Goal: Transaction & Acquisition: Purchase product/service

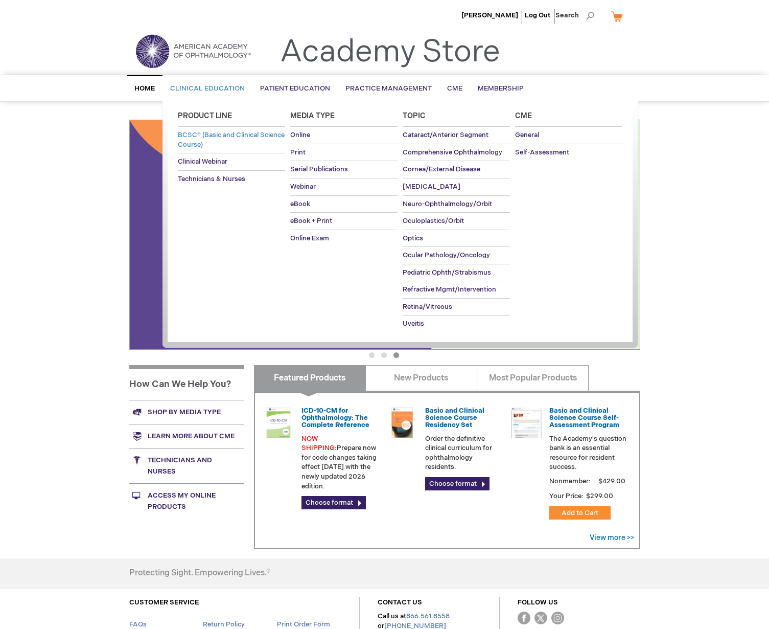
click at [218, 139] on span "BCSC® (Basic and Clinical Science Course)" at bounding box center [231, 140] width 107 height 18
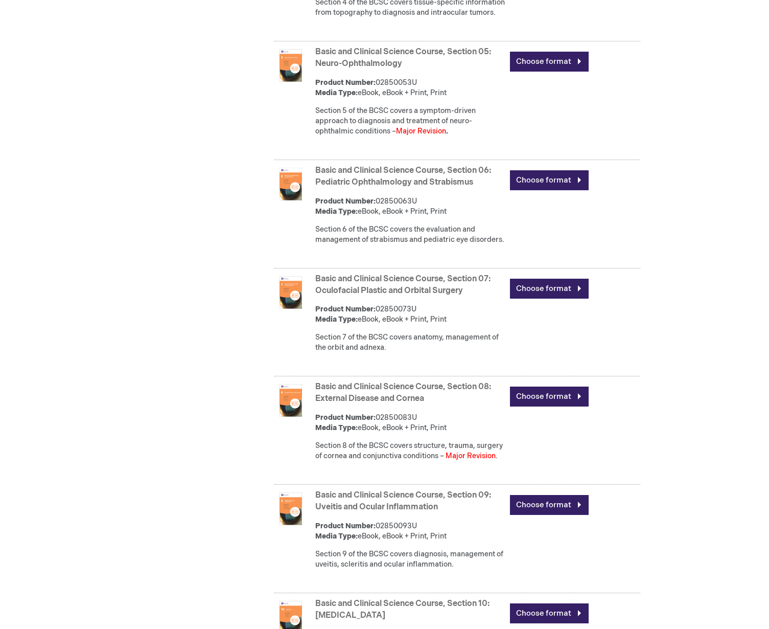
scroll to position [923, 0]
click at [418, 399] on link "Basic and Clinical Science Course, Section 08: External Disease and Cornea" at bounding box center [403, 391] width 176 height 21
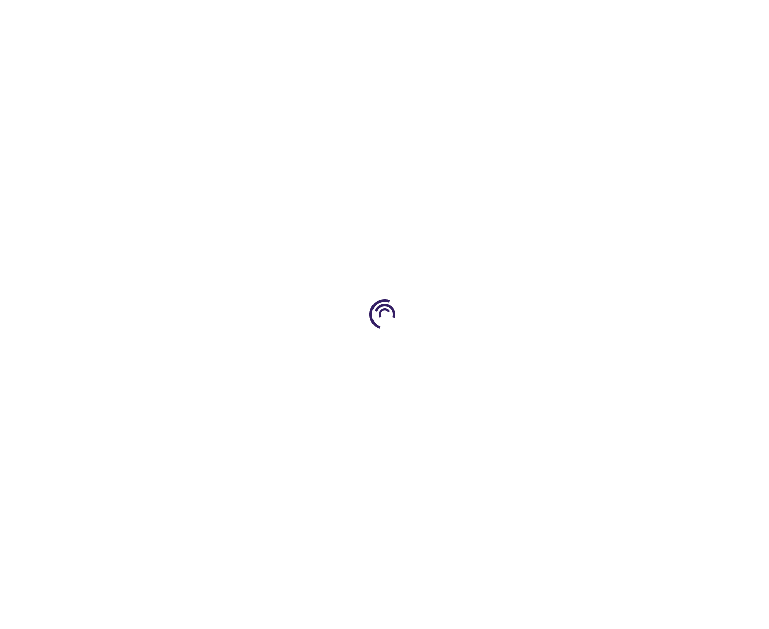
type input "0"
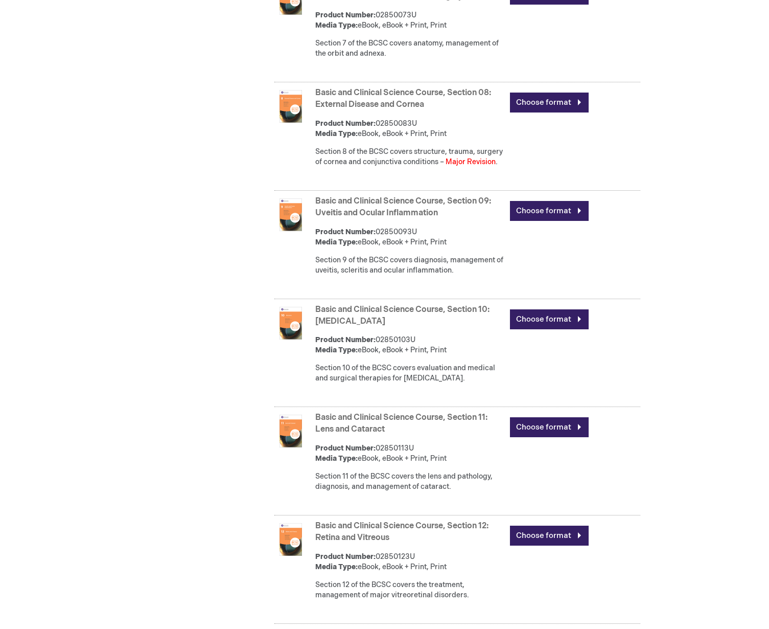
scroll to position [1214, 0]
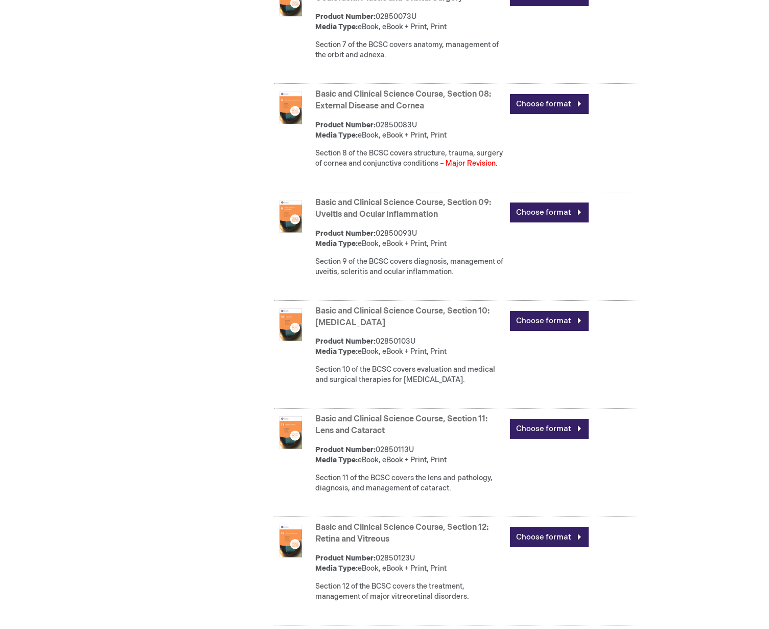
click at [541, 107] on div "Choose format" at bounding box center [575, 103] width 130 height 35
click at [540, 114] on link "Choose format" at bounding box center [549, 104] width 79 height 20
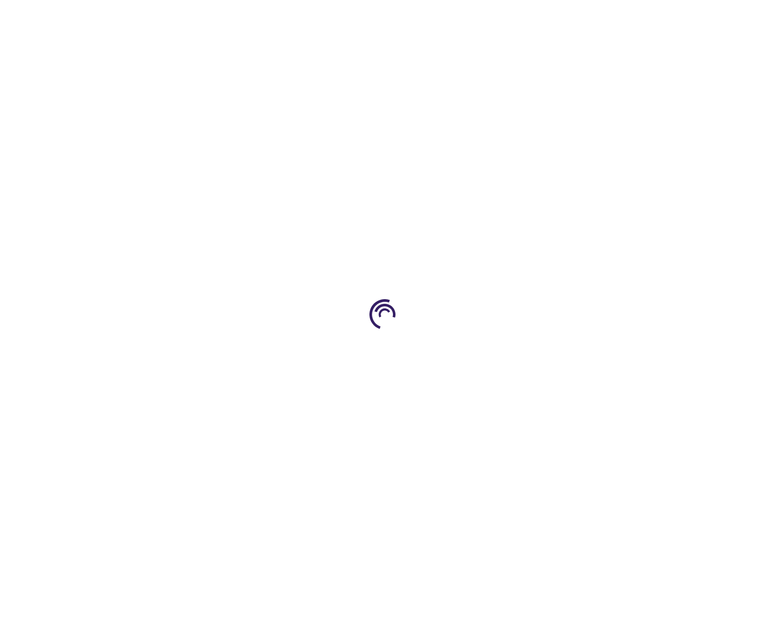
type input "0"
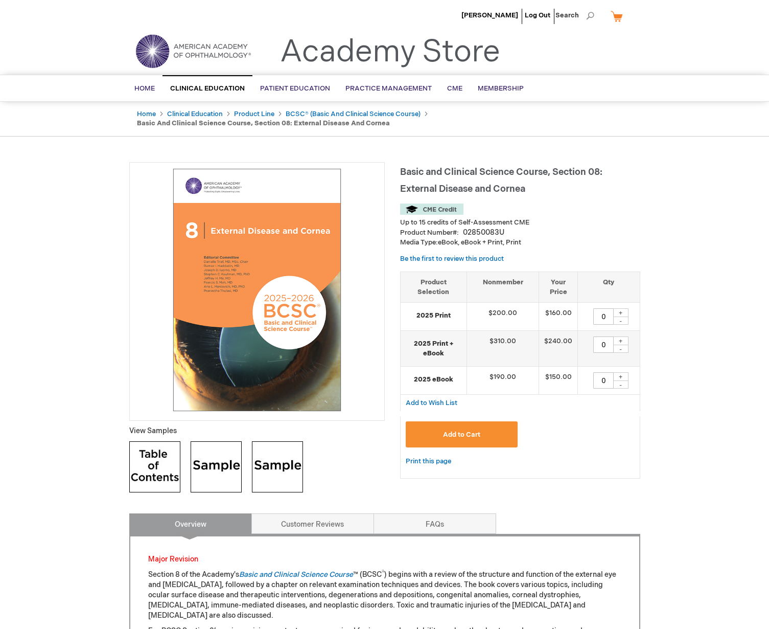
click at [620, 340] on div "+" at bounding box center [620, 340] width 15 height 9
type input "1"
click at [464, 427] on button "Add to Cart" at bounding box center [462, 434] width 112 height 26
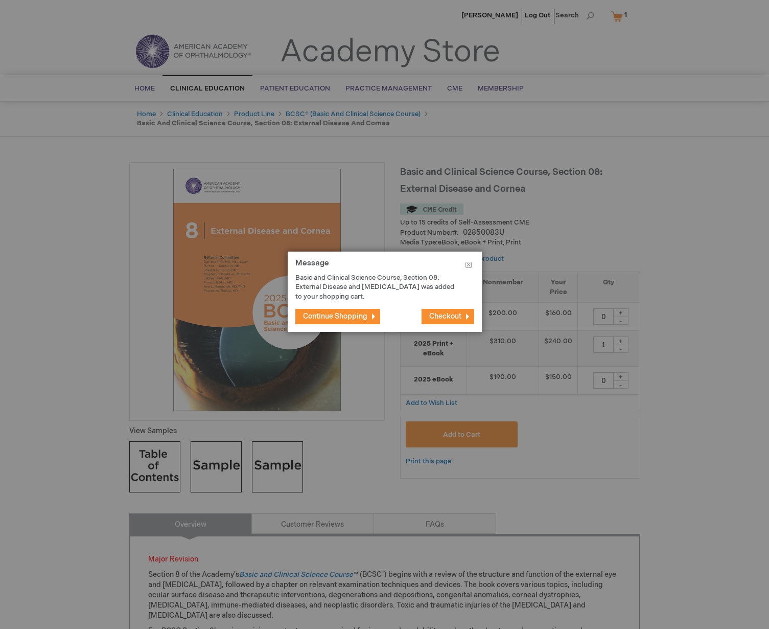
click at [439, 315] on span "Checkout" at bounding box center [445, 316] width 32 height 9
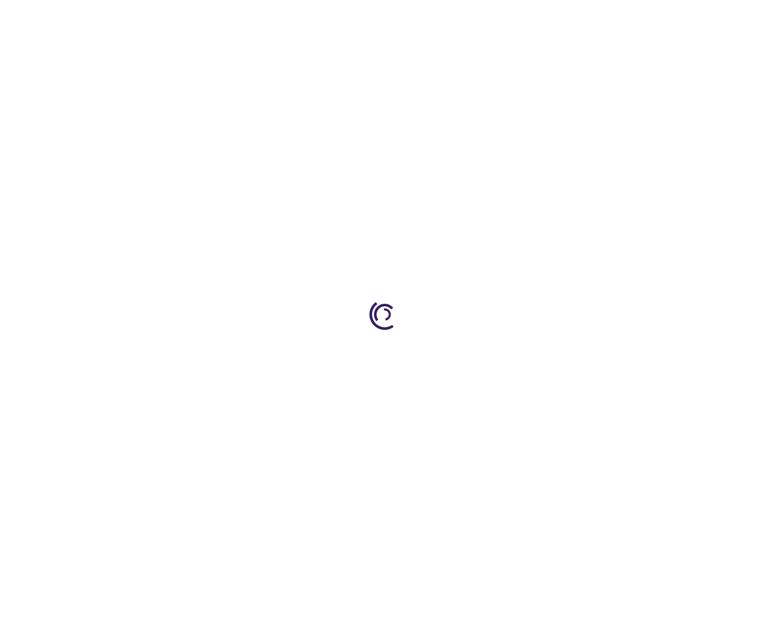
select select "US"
select select "52"
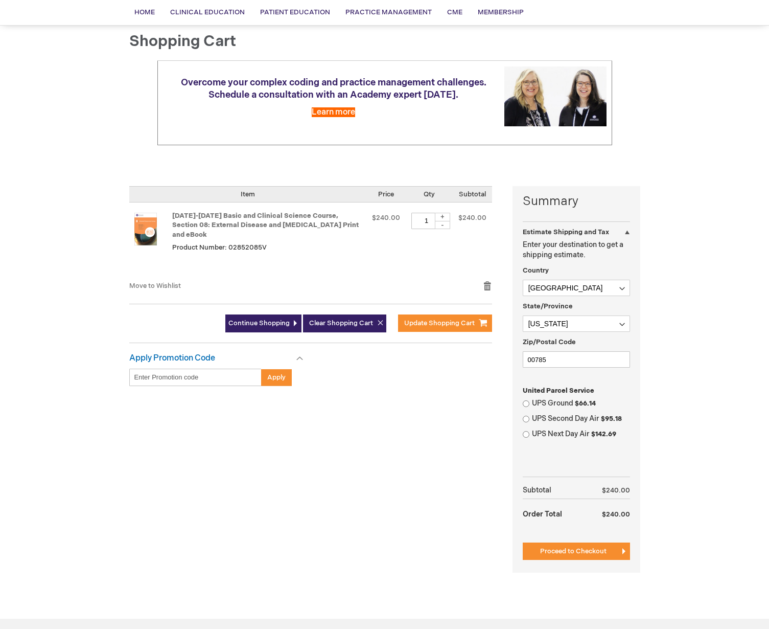
scroll to position [76, 0]
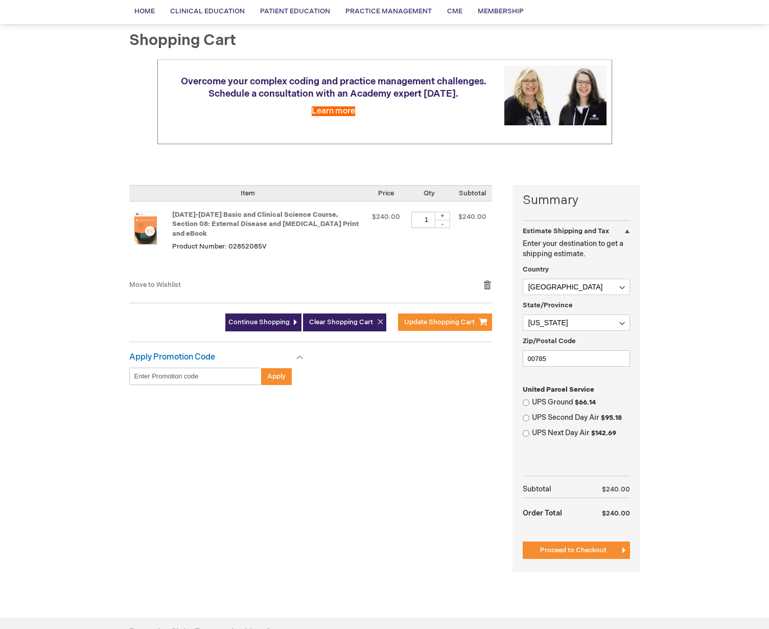
click at [527, 401] on input "UPS Ground $66.14" at bounding box center [526, 402] width 7 height 7
radio input "true"
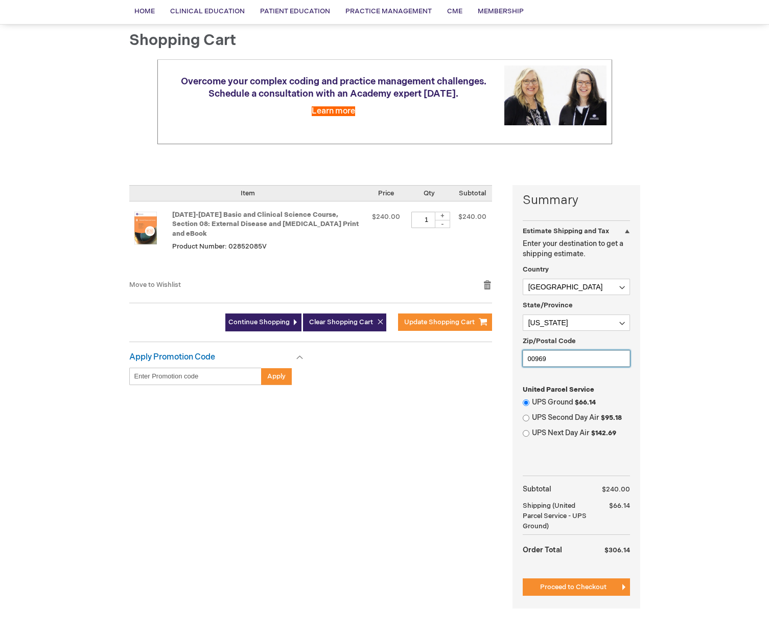
type input "00969"
click at [473, 387] on div "Summary Estimate Shipping and Tax Estimate Shipping and Tax Enter your destinat…" at bounding box center [384, 403] width 511 height 436
click at [565, 586] on span "Proceed to Checkout" at bounding box center [573, 587] width 66 height 8
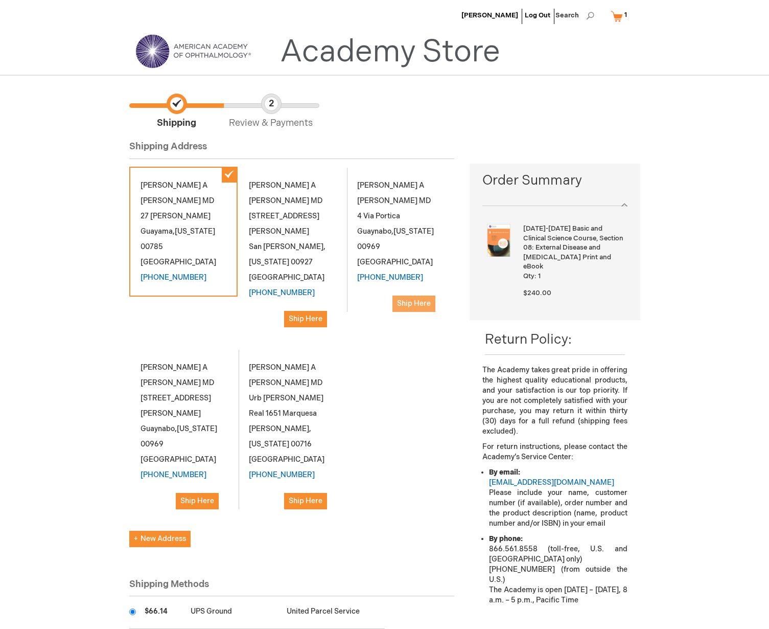
click at [415, 300] on span "Ship Here" at bounding box center [414, 303] width 34 height 9
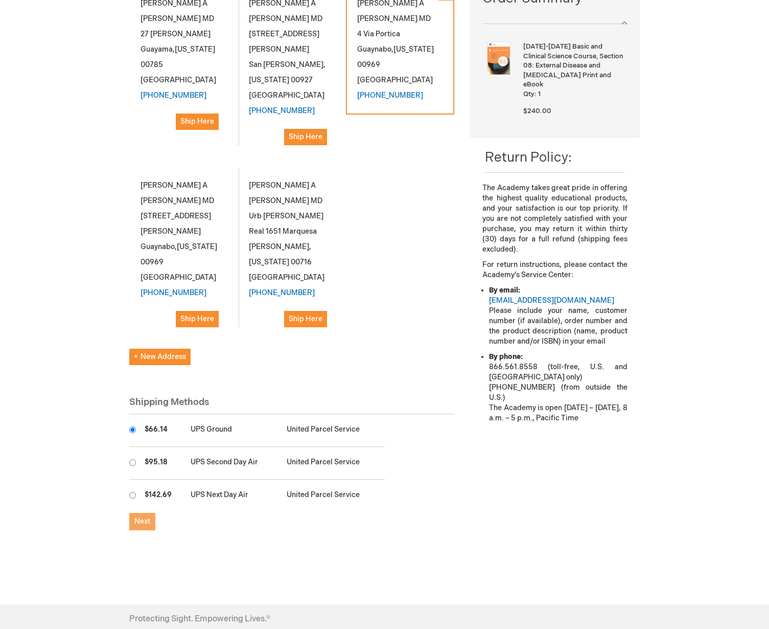
scroll to position [179, 1]
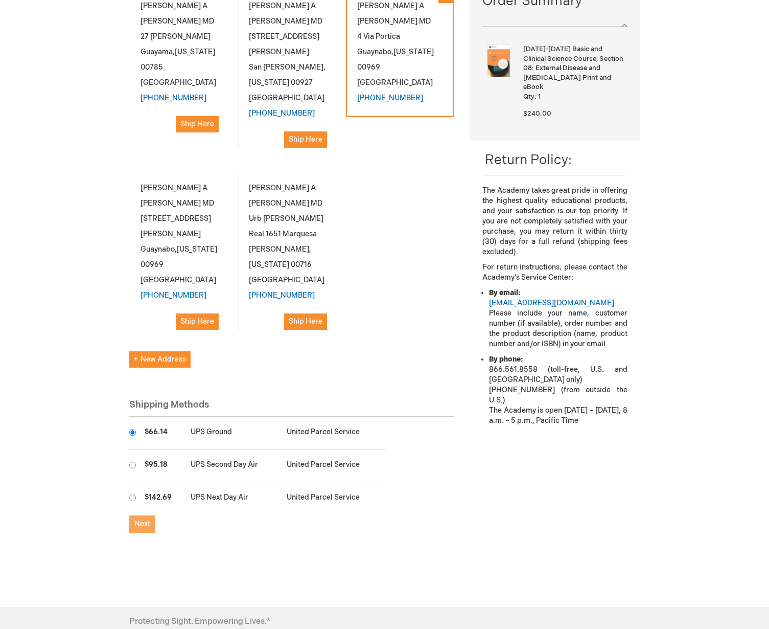
click at [145, 519] on span "Next" at bounding box center [142, 523] width 16 height 9
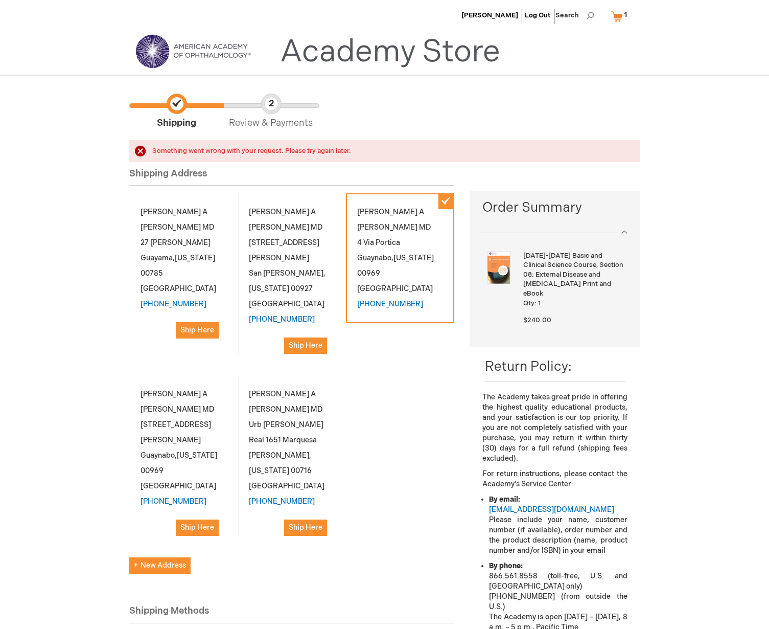
scroll to position [0, 0]
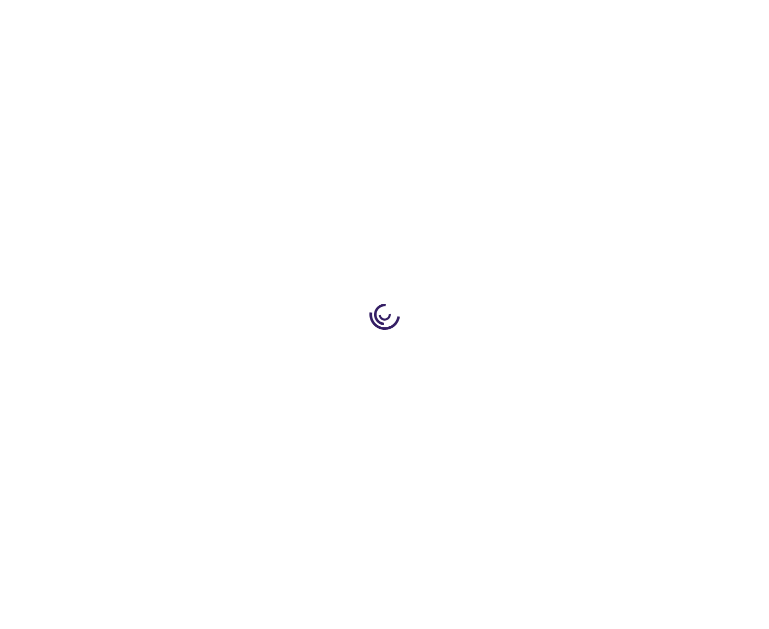
select select "US"
select select "52"
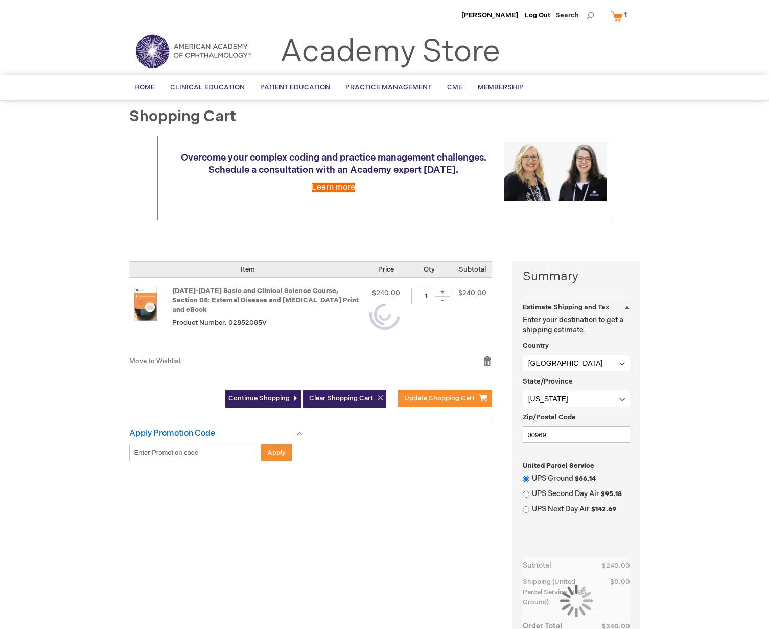
scroll to position [76, 0]
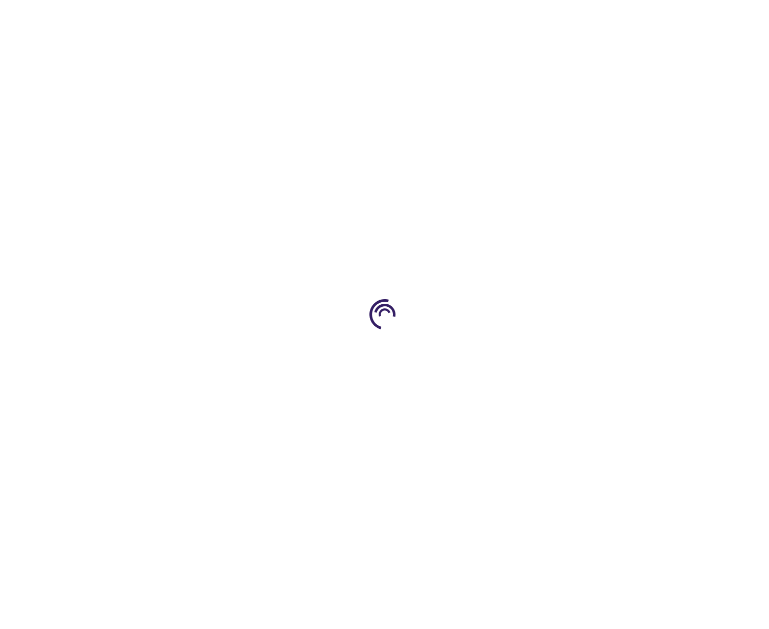
type input "0"
type input "1"
type input "0"
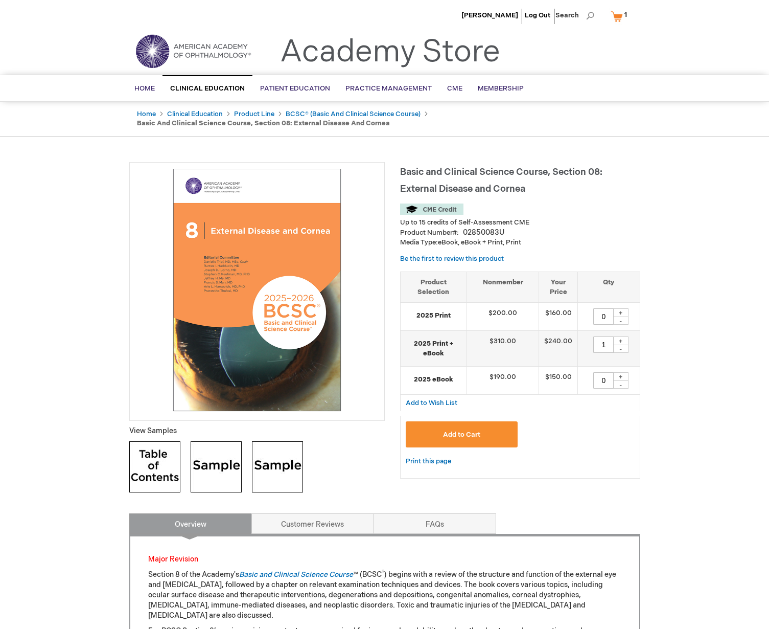
click at [623, 347] on div "-" at bounding box center [620, 348] width 15 height 8
type input "0"
click at [625, 376] on div "+" at bounding box center [620, 376] width 15 height 9
type input "1"
click at [495, 434] on button "Add to Cart" at bounding box center [462, 434] width 112 height 26
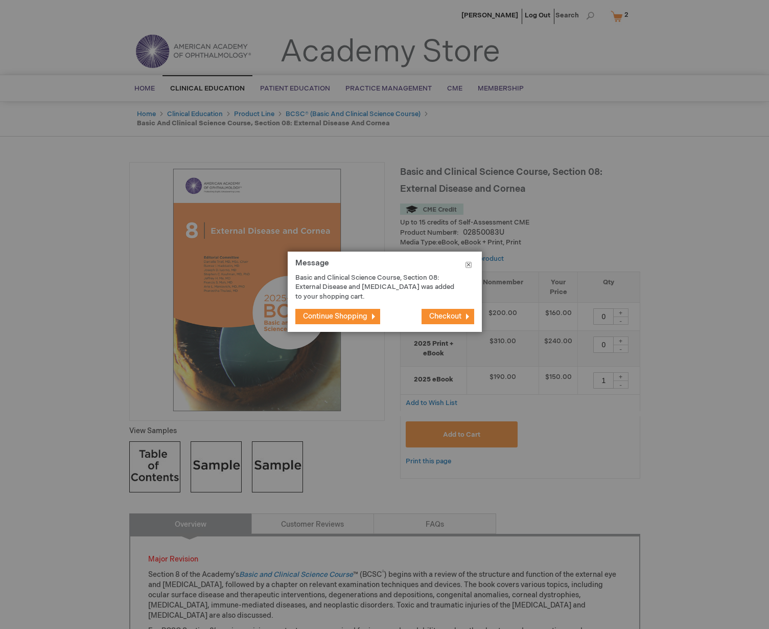
click at [471, 267] on button "Close" at bounding box center [468, 266] width 27 height 31
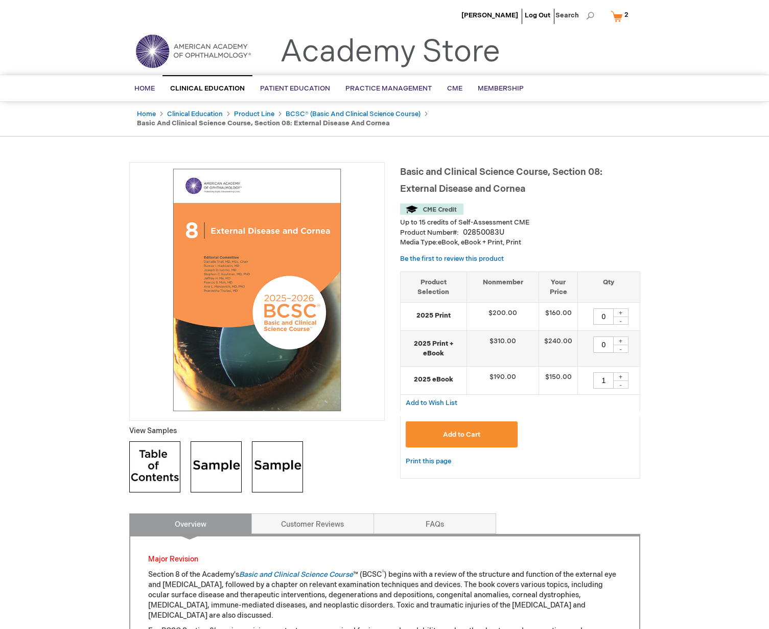
click at [628, 17] on span "2" at bounding box center [627, 15] width 4 height 8
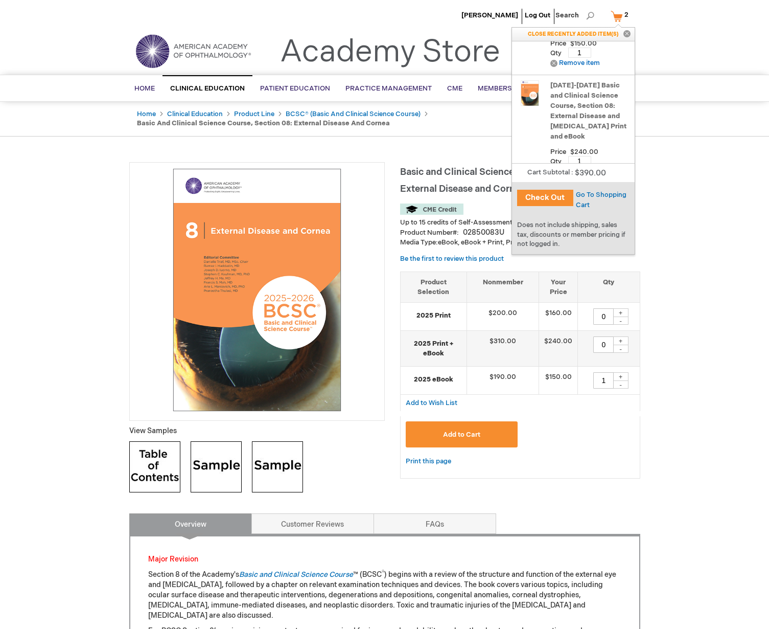
scroll to position [74, 0]
click at [587, 168] on link "Remove Remove item" at bounding box center [575, 172] width 50 height 8
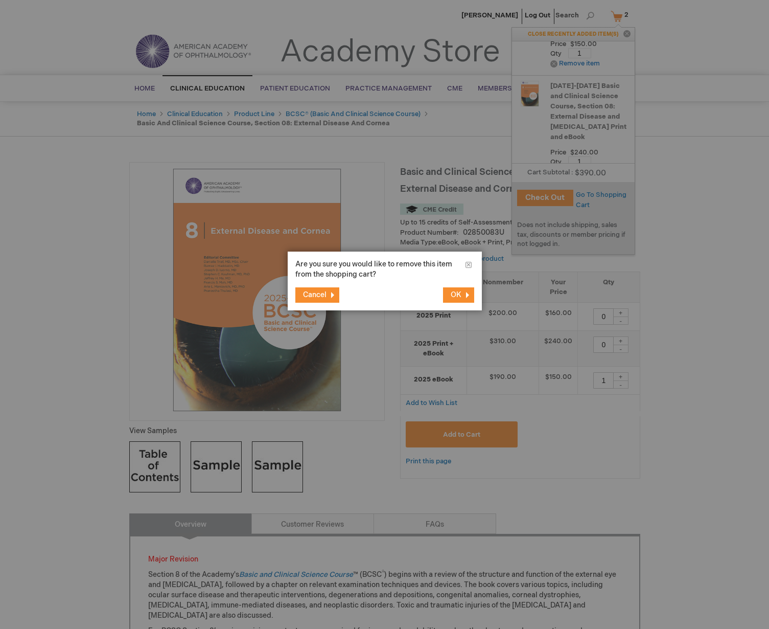
click at [462, 295] on button "OK" at bounding box center [458, 294] width 31 height 15
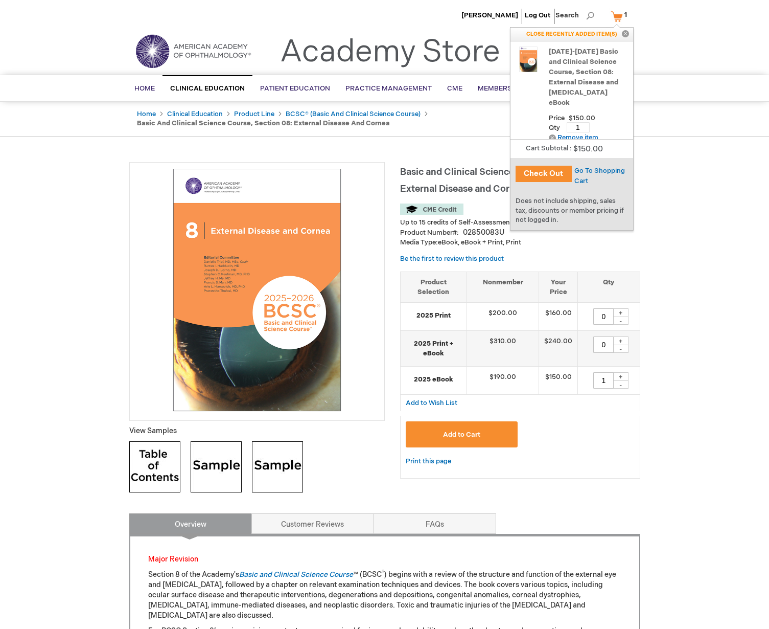
click at [539, 173] on button "Check Out" at bounding box center [544, 174] width 56 height 16
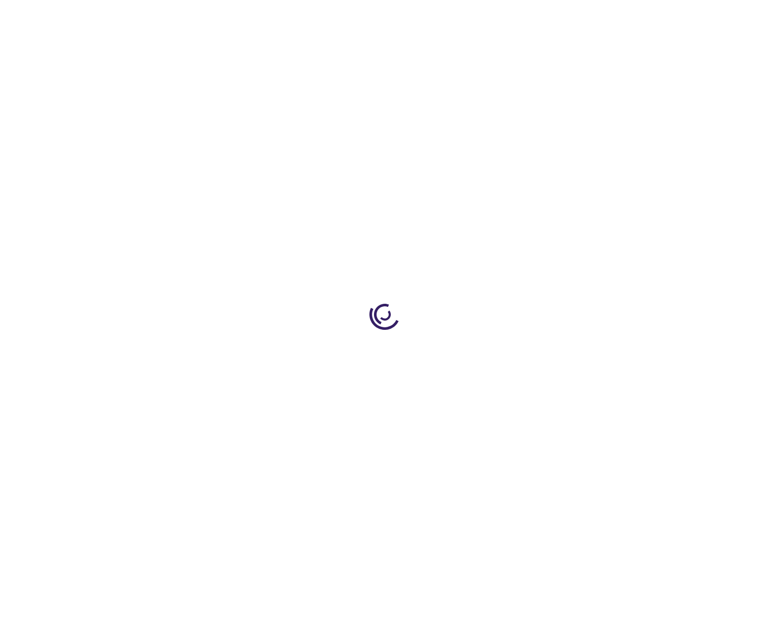
select select "US"
select select "52"
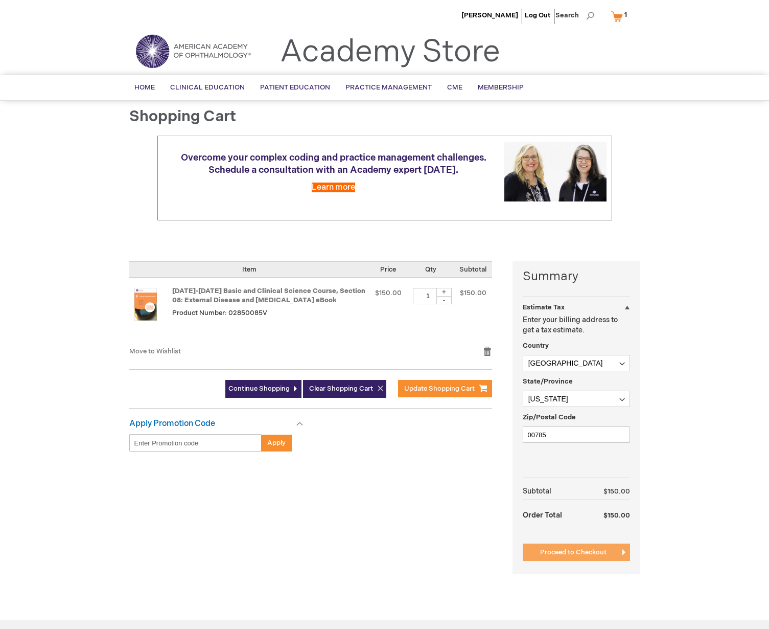
click at [584, 549] on span "Proceed to Checkout" at bounding box center [573, 552] width 66 height 8
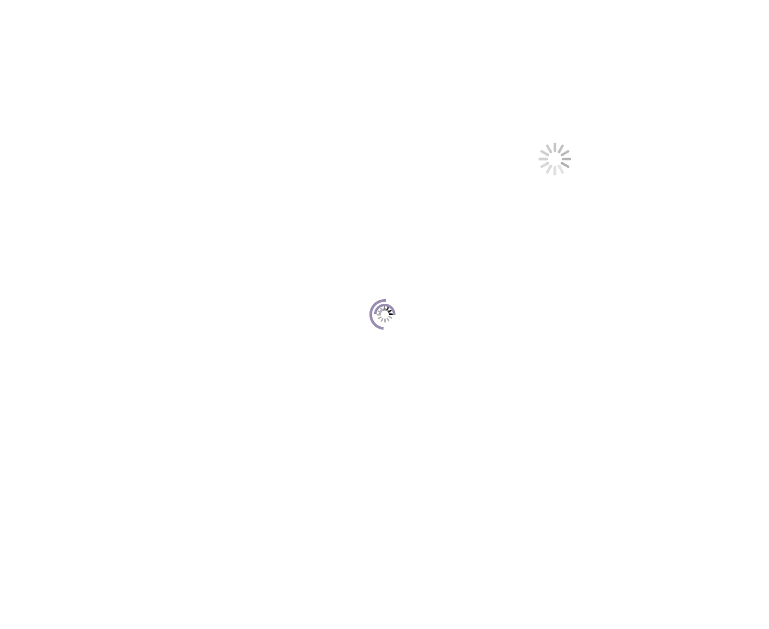
scroll to position [140, 0]
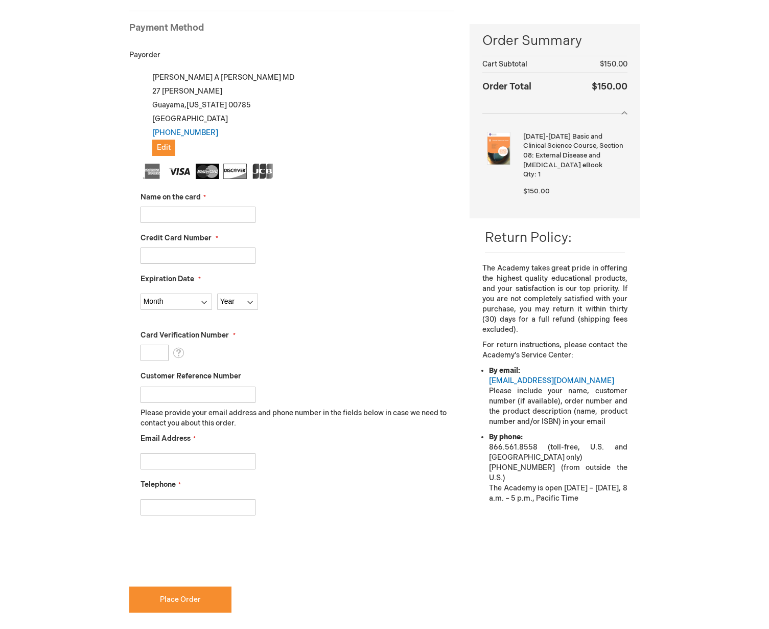
click at [158, 215] on input "Name on the card" at bounding box center [198, 214] width 115 height 16
type input "Luis A. Santiago-Caban"
type input "4246315279598989"
select select "12"
select select "2027"
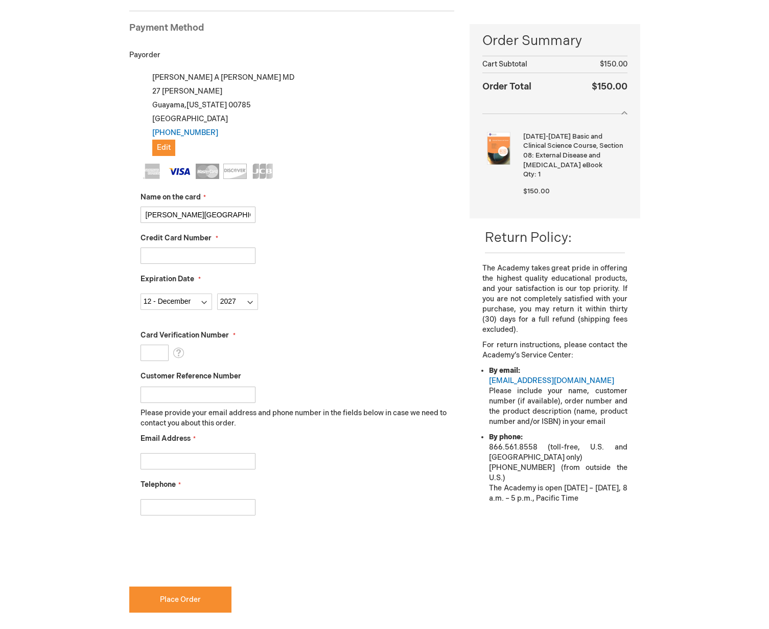
type input "350"
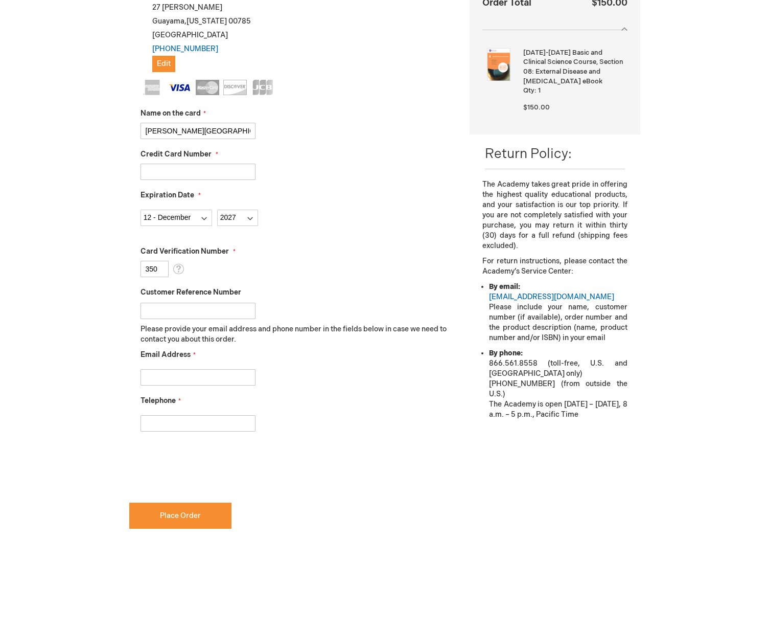
scroll to position [233, 0]
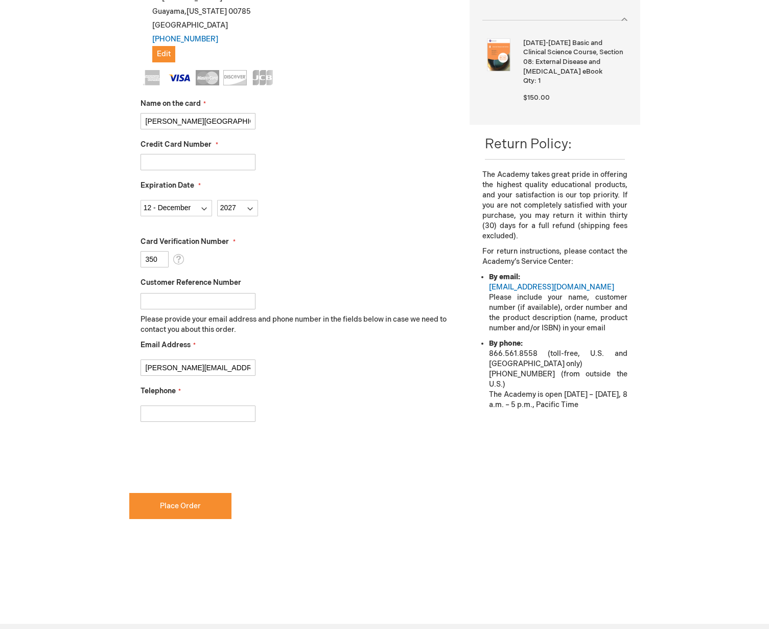
type input "luis.santiago.caban@gmail.com"
click at [84, 356] on div "Luis Santiago-Caban Log Out Search My Cart 1 1 items CLOSE RECENTLY ADDED ITEM(…" at bounding box center [384, 276] width 769 height 1019
type input "939-717-3561"
checkbox input "true"
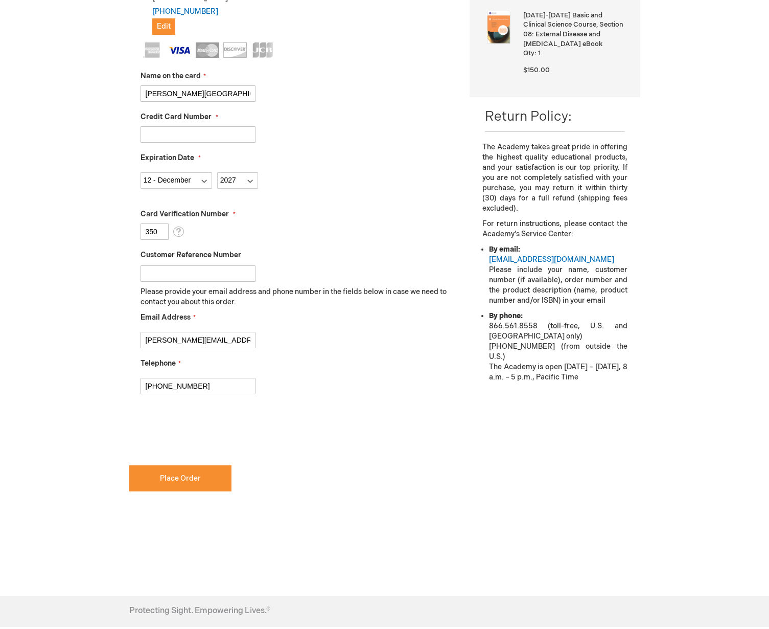
scroll to position [262, 0]
click at [194, 482] on button "Place Order" at bounding box center [180, 477] width 102 height 26
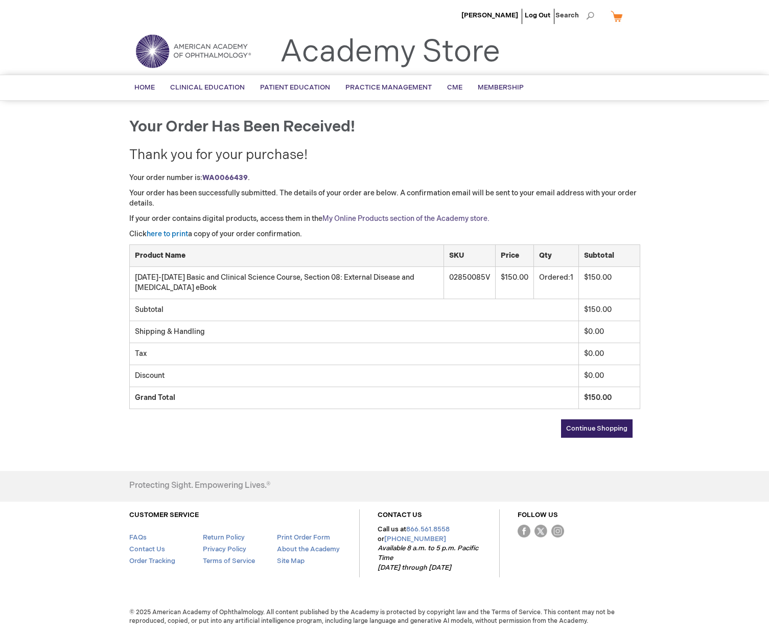
click at [393, 216] on link "My Online Products section of the Academy store." at bounding box center [406, 218] width 167 height 9
